Goal: Entertainment & Leisure: Browse casually

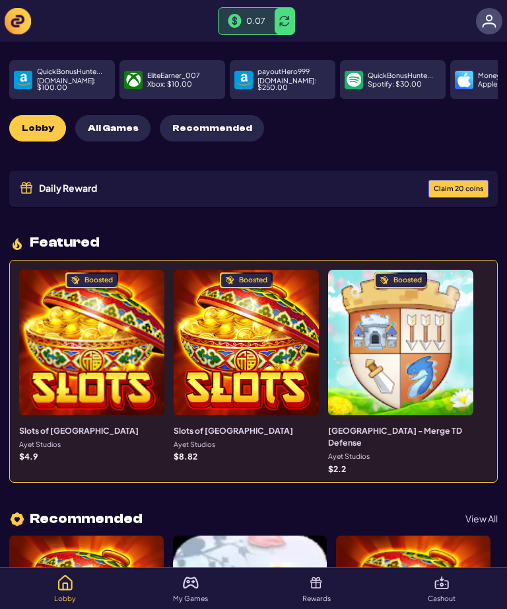
click at [17, 19] on img at bounding box center [18, 21] width 26 height 26
click at [20, 20] on img at bounding box center [18, 21] width 26 height 26
click at [20, 17] on img at bounding box center [18, 21] width 26 height 26
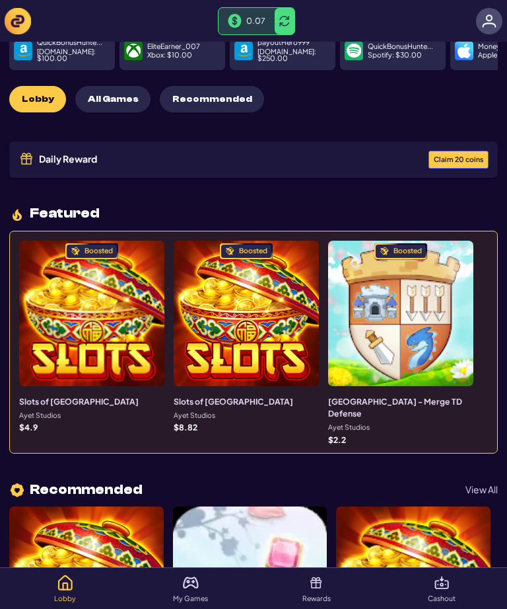
scroll to position [34, 0]
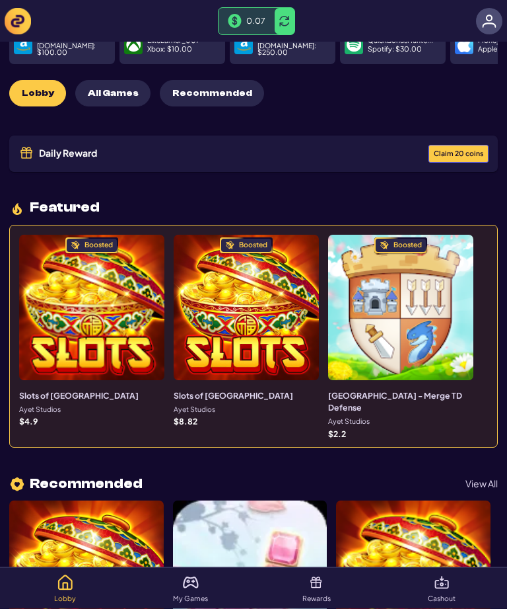
click at [458, 151] on span "Claim 20 coins" at bounding box center [459, 154] width 50 height 7
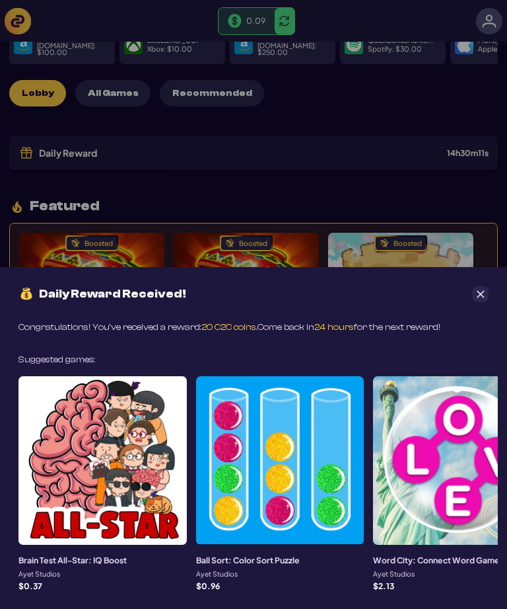
click at [480, 299] on icon "Close" at bounding box center [480, 293] width 9 height 9
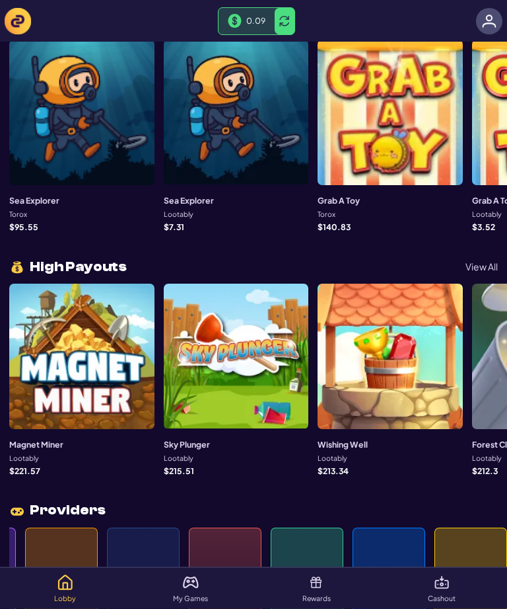
scroll to position [1234, 0]
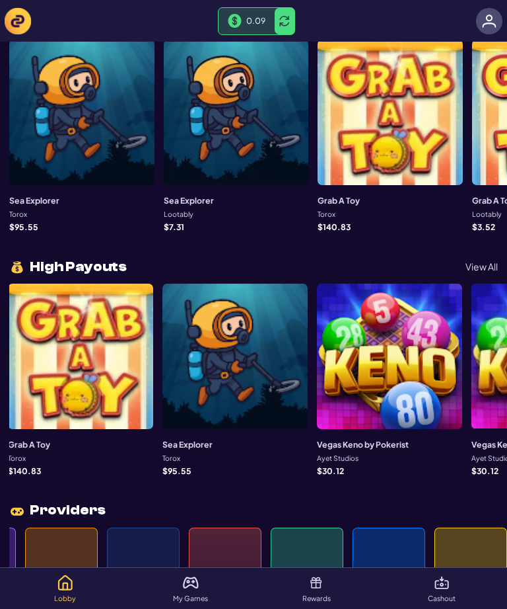
click at [278, 362] on div at bounding box center [235, 355] width 145 height 145
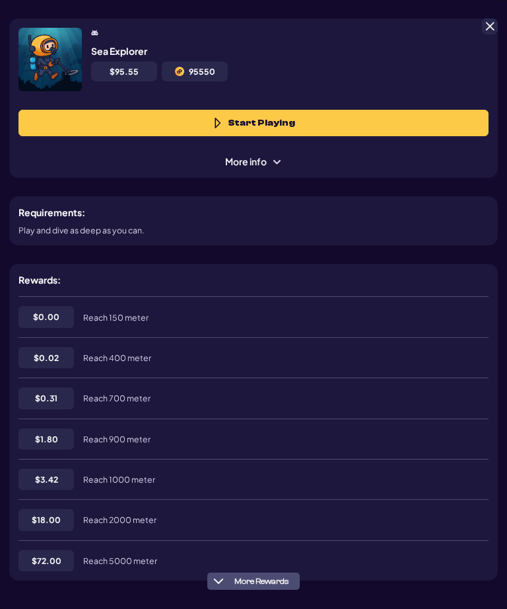
scroll to position [0, 0]
click at [389, 110] on button "Start Playing" at bounding box center [254, 123] width 470 height 26
click at [488, 20] on span at bounding box center [490, 26] width 12 height 12
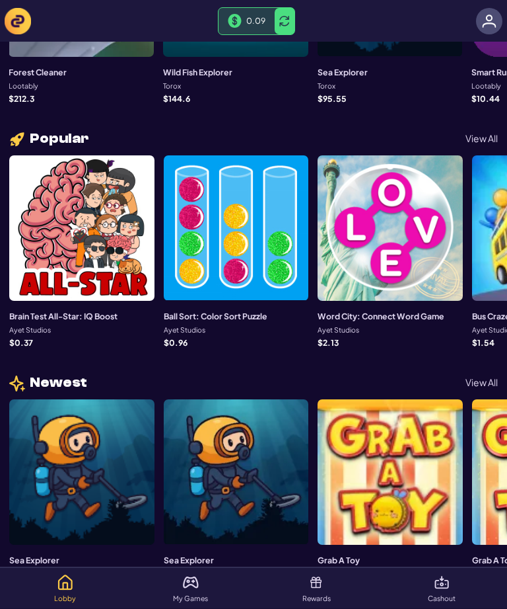
scroll to position [875, 0]
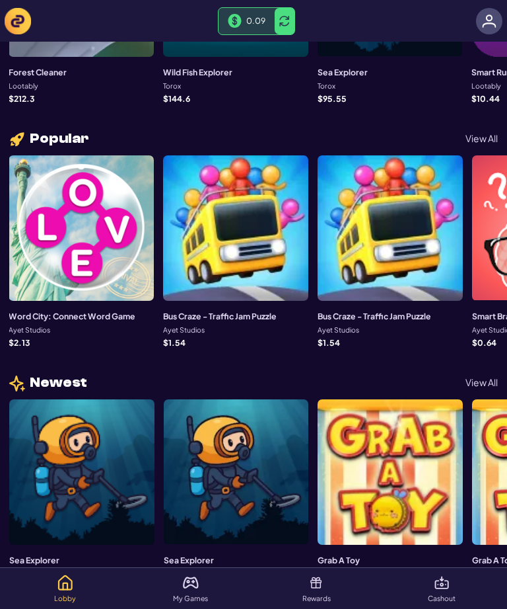
click at [102, 239] on div at bounding box center [81, 227] width 145 height 145
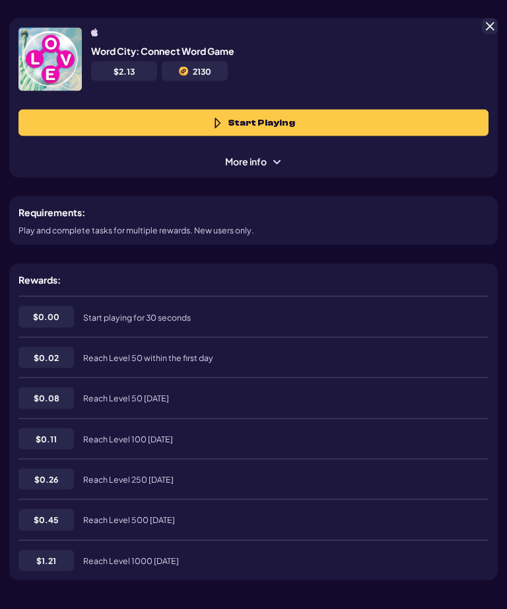
scroll to position [66, 0]
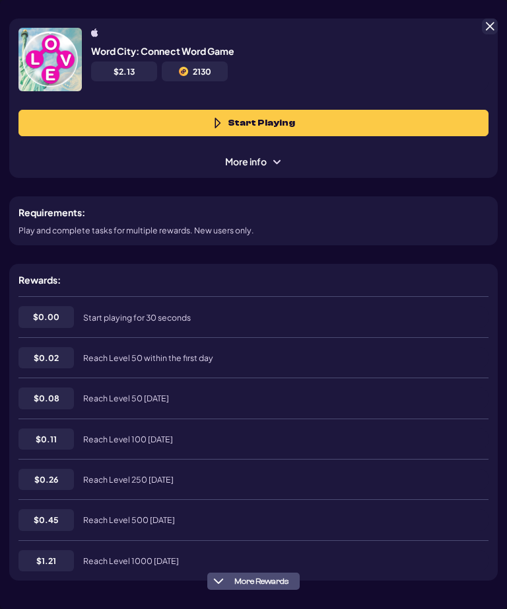
click at [489, 25] on span at bounding box center [490, 26] width 12 height 12
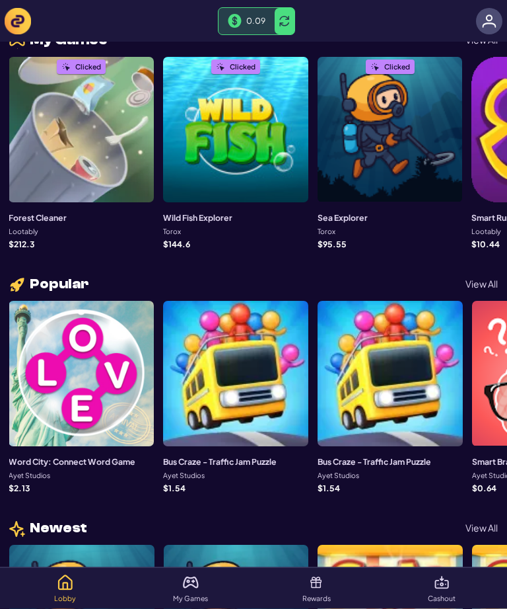
scroll to position [730, 0]
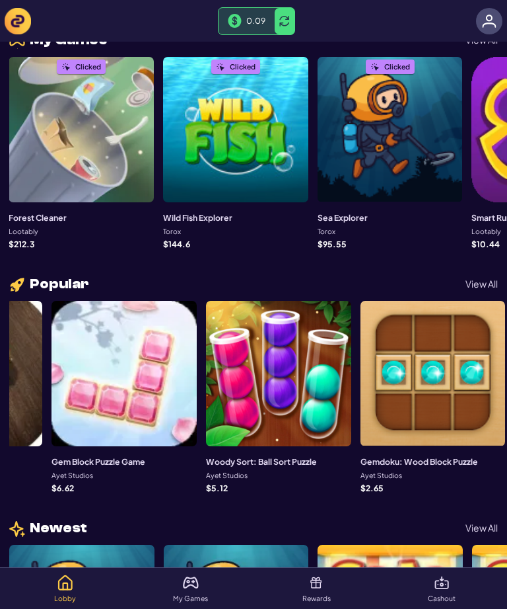
click at [308, 390] on div at bounding box center [278, 373] width 145 height 145
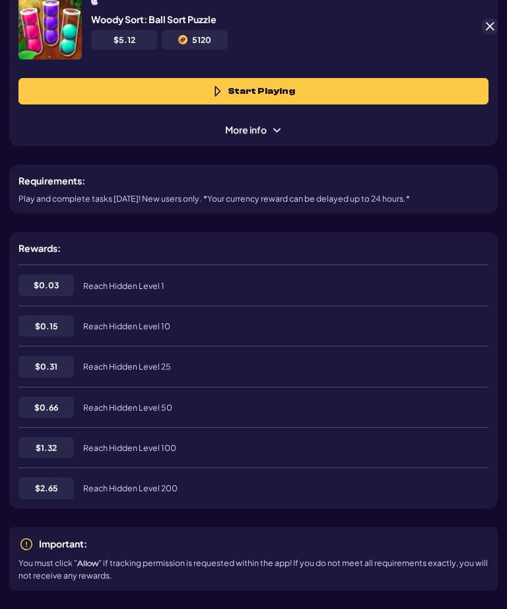
scroll to position [32, 0]
click at [491, 16] on div "Woody Sort: Ball Sort Puzzle $ 5.12 5120 Start Playing More info" at bounding box center [253, 66] width 489 height 159
click at [489, 25] on span at bounding box center [490, 26] width 12 height 12
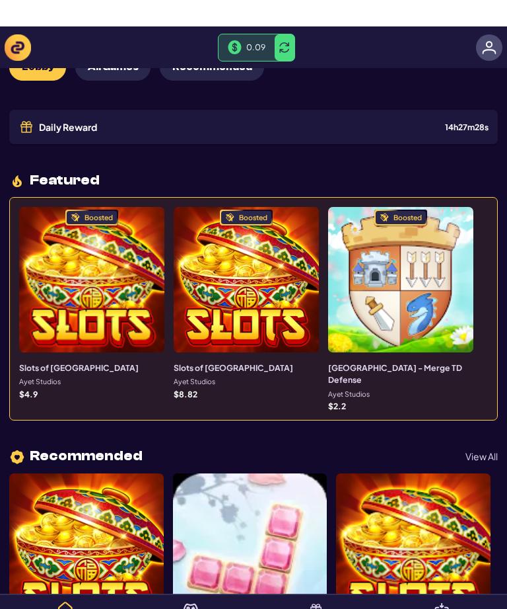
scroll to position [0, 0]
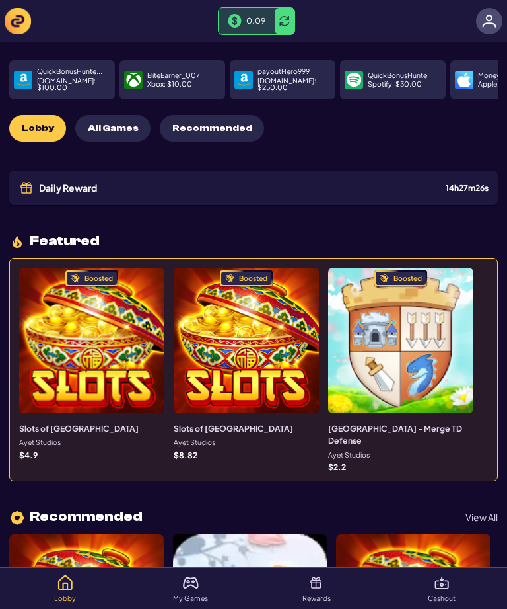
click at [102, 123] on span "All Games" at bounding box center [113, 128] width 51 height 11
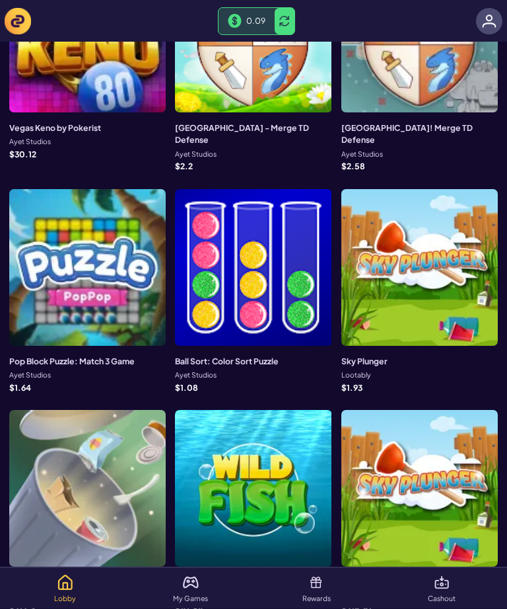
scroll to position [1620, 0]
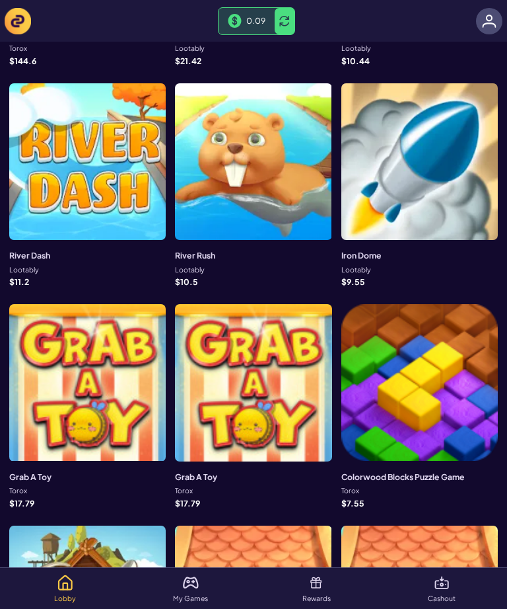
scroll to position [2400, 0]
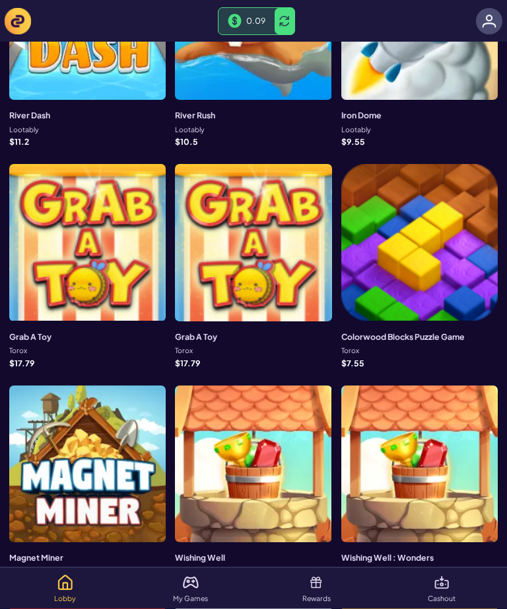
scroll to position [2520, 0]
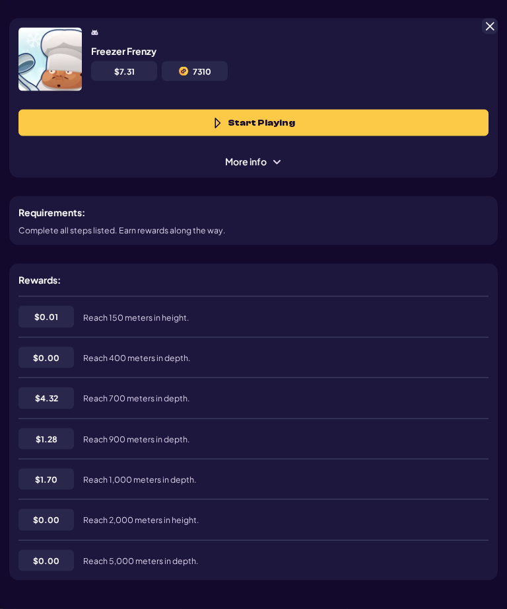
scroll to position [66, 0]
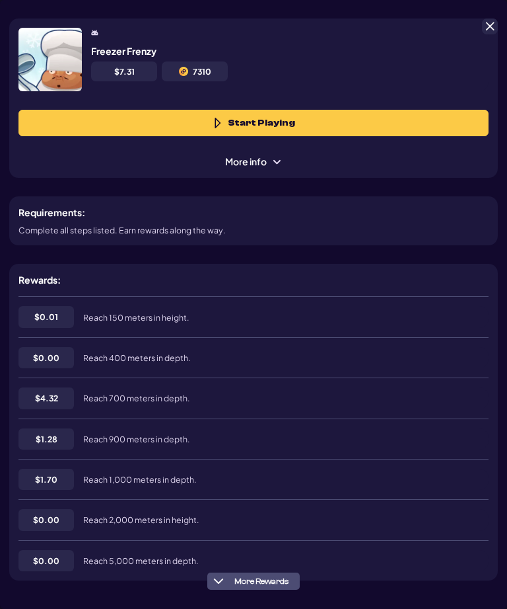
click at [490, 25] on span at bounding box center [490, 26] width 12 height 12
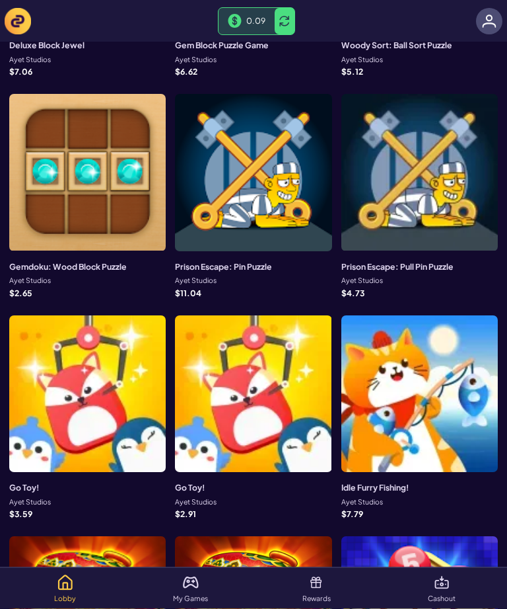
scroll to position [810, 0]
click at [187, 94] on div at bounding box center [253, 172] width 157 height 157
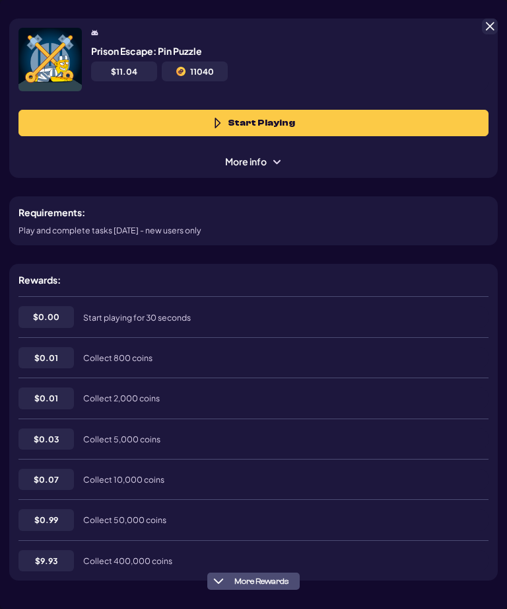
scroll to position [0, 0]
click at [486, 26] on span at bounding box center [490, 26] width 12 height 12
